Goal: Transaction & Acquisition: Purchase product/service

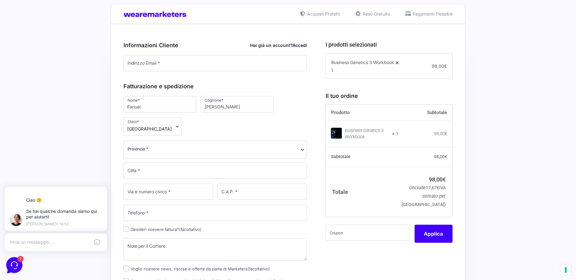
scroll to position [74, 0]
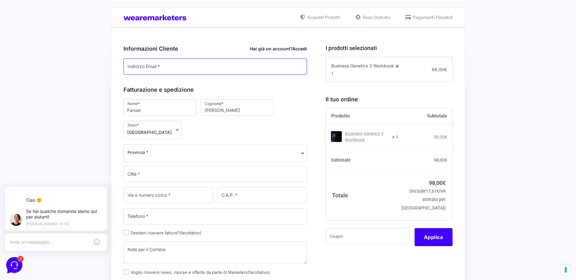
click at [246, 67] on input "Indirizzo Email *" at bounding box center [214, 66] width 183 height 16
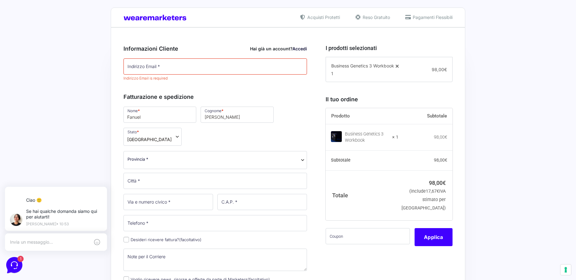
click at [297, 49] on link "Accedi" at bounding box center [299, 48] width 15 height 5
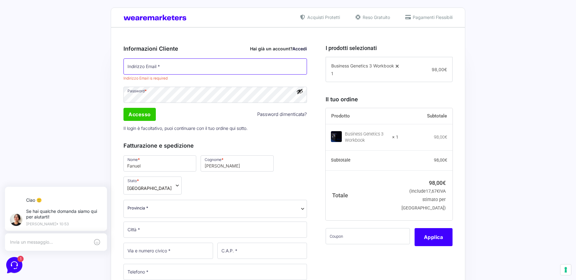
click at [187, 65] on input "Indirizzo Email *" at bounding box center [214, 66] width 183 height 16
type input "[EMAIL_ADDRESS][DOMAIN_NAME]"
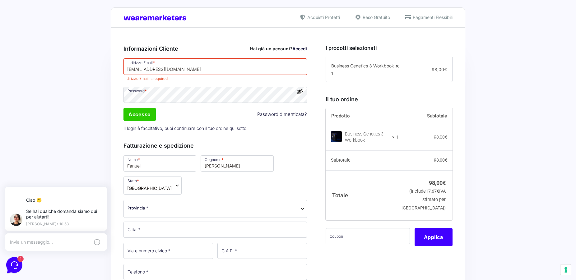
click at [298, 90] on span at bounding box center [214, 95] width 183 height 16
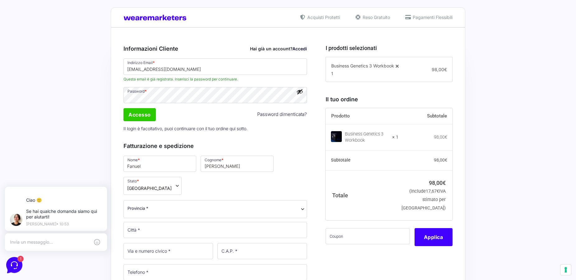
click at [298, 90] on button "Mostra password" at bounding box center [299, 91] width 7 height 7
click at [139, 117] on input "Accesso" at bounding box center [139, 114] width 32 height 13
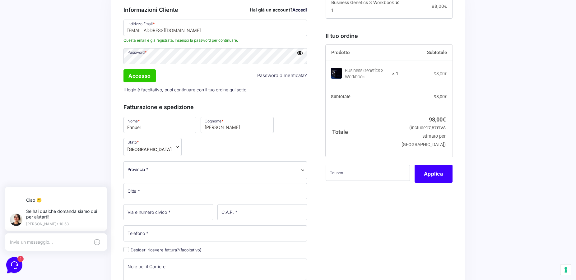
scroll to position [95, 0]
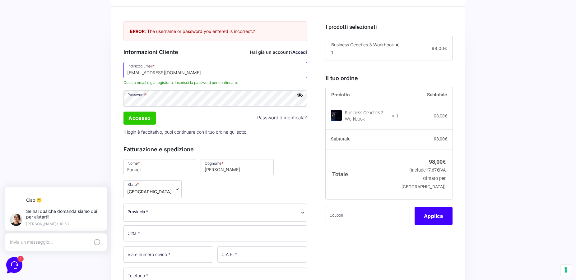
click at [179, 73] on input "[EMAIL_ADDRESS][DOMAIN_NAME]" at bounding box center [214, 70] width 183 height 16
click at [146, 113] on input "Accesso" at bounding box center [139, 118] width 32 height 13
click at [137, 122] on input "Accesso" at bounding box center [139, 118] width 32 height 13
click at [140, 115] on input "Accesso" at bounding box center [139, 118] width 32 height 13
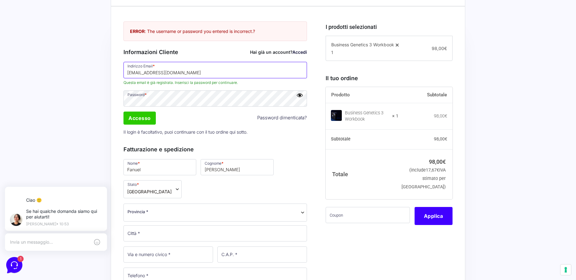
click at [173, 71] on input "[EMAIL_ADDRESS][DOMAIN_NAME]" at bounding box center [214, 70] width 183 height 16
click at [136, 118] on input "Accesso" at bounding box center [139, 118] width 32 height 13
click at [271, 118] on link "Password dimenticata?" at bounding box center [282, 117] width 50 height 7
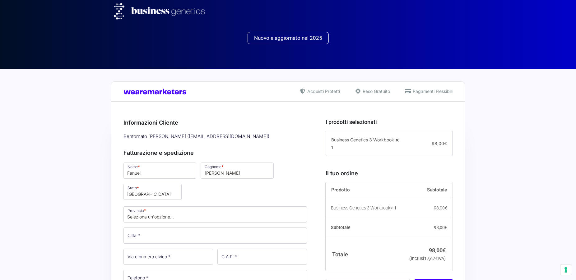
select select
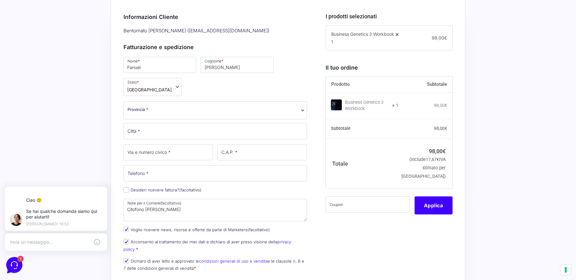
scroll to position [116, 0]
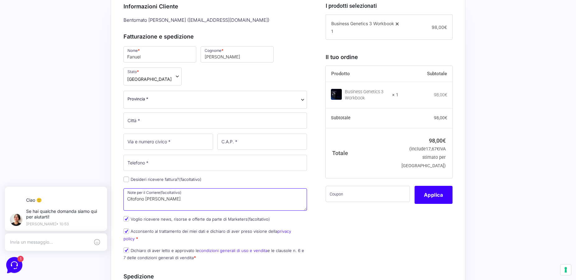
click at [159, 200] on textarea "Citofono Cortese Angela" at bounding box center [214, 199] width 183 height 22
drag, startPoint x: 179, startPoint y: 200, endPoint x: 105, endPoint y: 208, distance: 74.4
click at [123, 208] on textarea "Citofono Cortese Angela" at bounding box center [214, 199] width 183 height 22
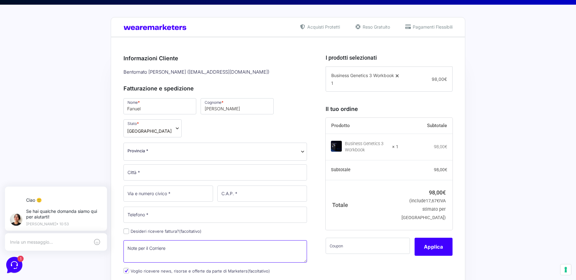
scroll to position [63, 0]
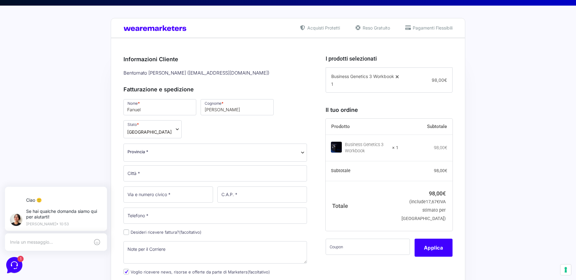
click at [137, 153] on span "Provincia *" at bounding box center [137, 152] width 21 height 7
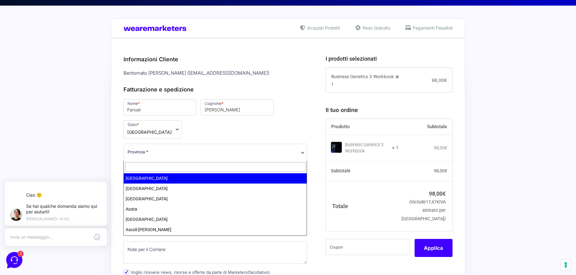
click at [136, 167] on input "text" at bounding box center [215, 167] width 180 height 10
type input "mi"
select select "MI"
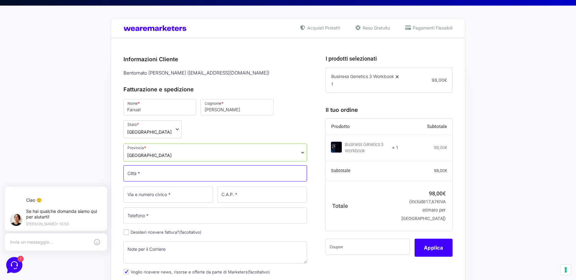
click at [151, 176] on input "Città *" at bounding box center [214, 173] width 183 height 16
type input "C"
type input "Settimo Milanese"
type input "Via Meriggia 34 Z"
type input "20019"
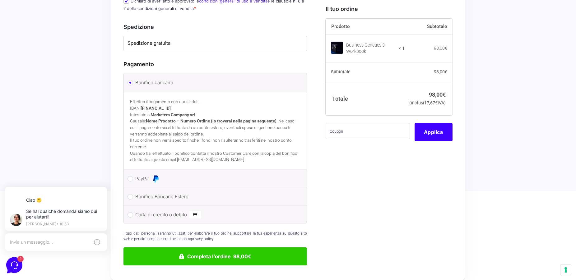
scroll to position [370, 0]
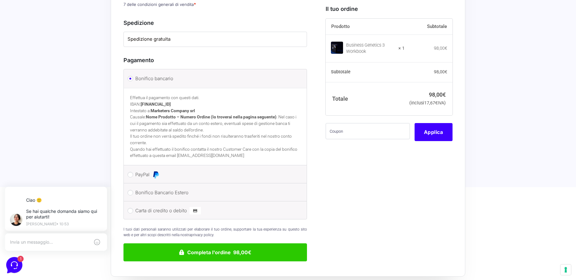
type input "3493912813"
click at [131, 172] on input "PayPal" at bounding box center [130, 175] width 6 height 6
radio input "true"
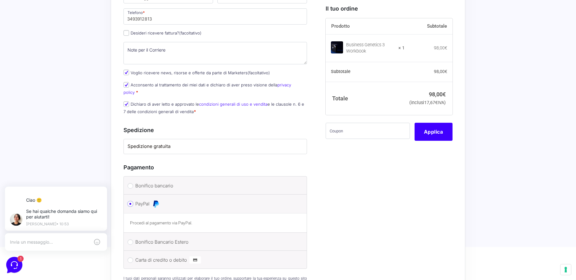
scroll to position [264, 0]
